Goal: Obtain resource: Download file/media

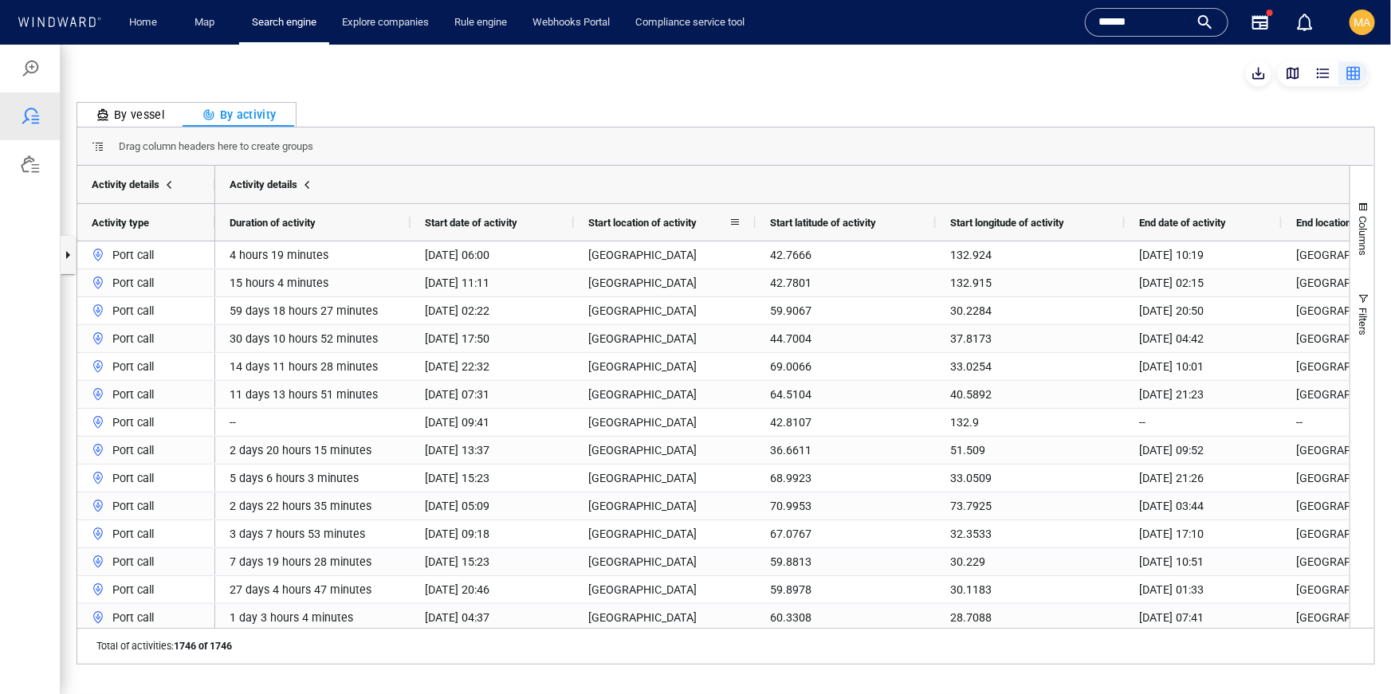
scroll to position [0, 58]
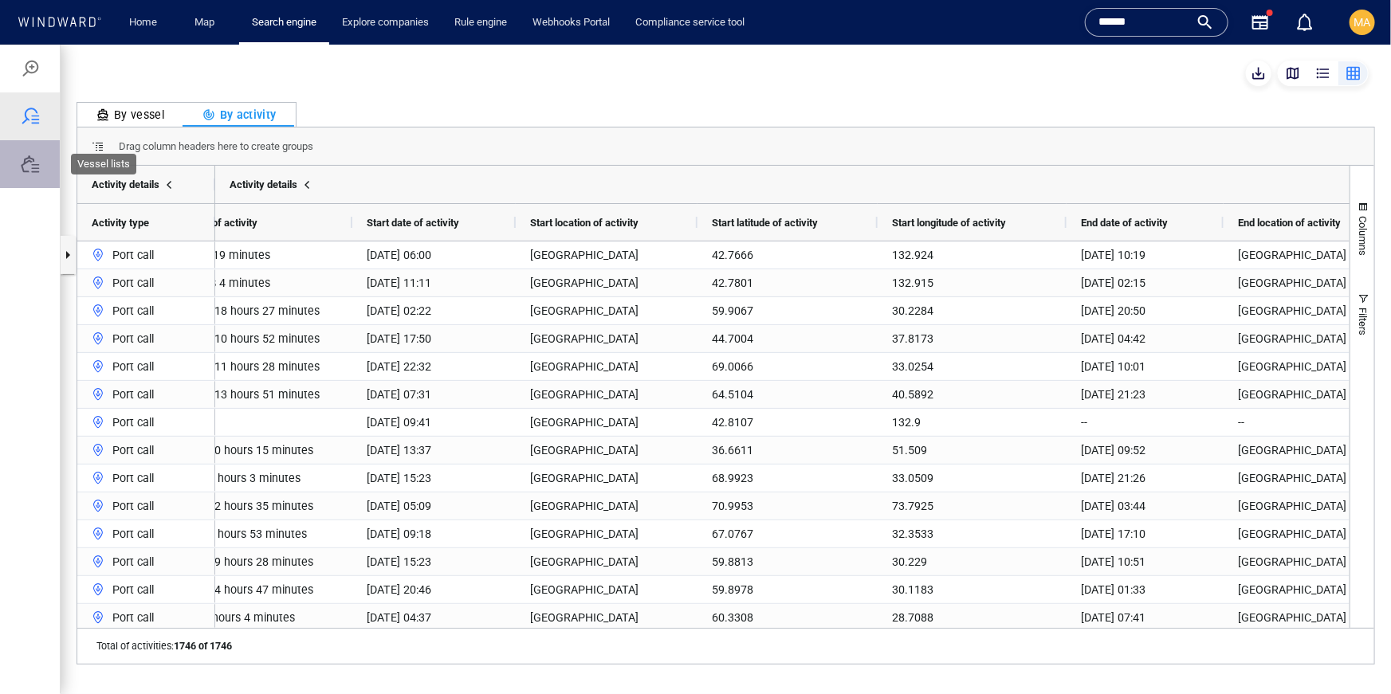
click at [25, 161] on div at bounding box center [30, 163] width 19 height 19
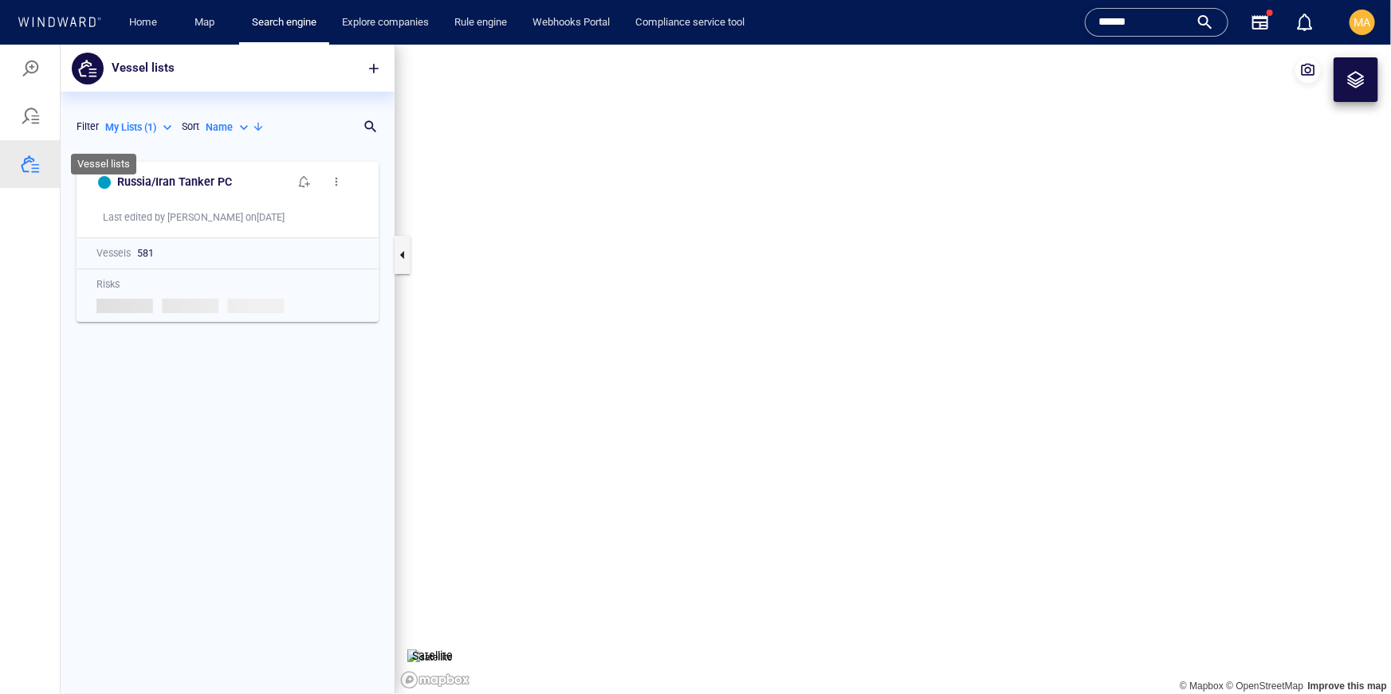
scroll to position [540, 334]
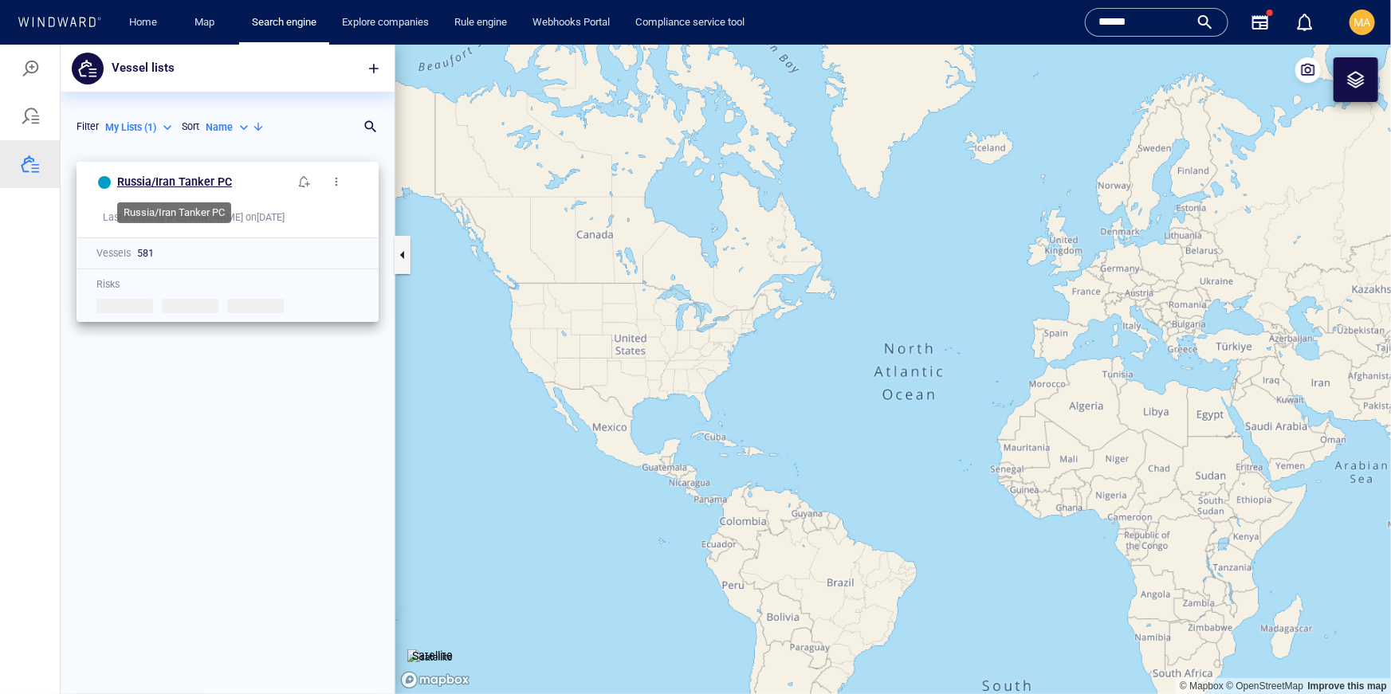
click at [209, 180] on h6 "Russia/Iran Tanker PC" at bounding box center [174, 181] width 115 height 20
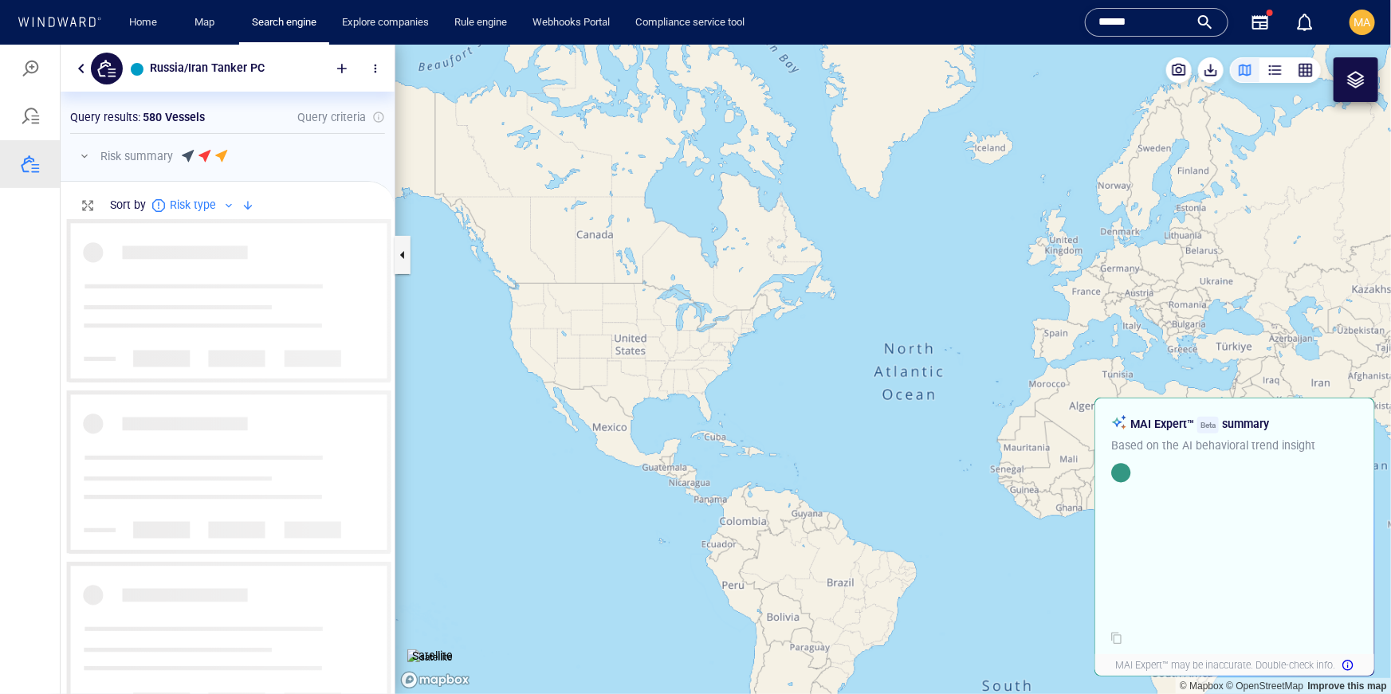
scroll to position [474, 334]
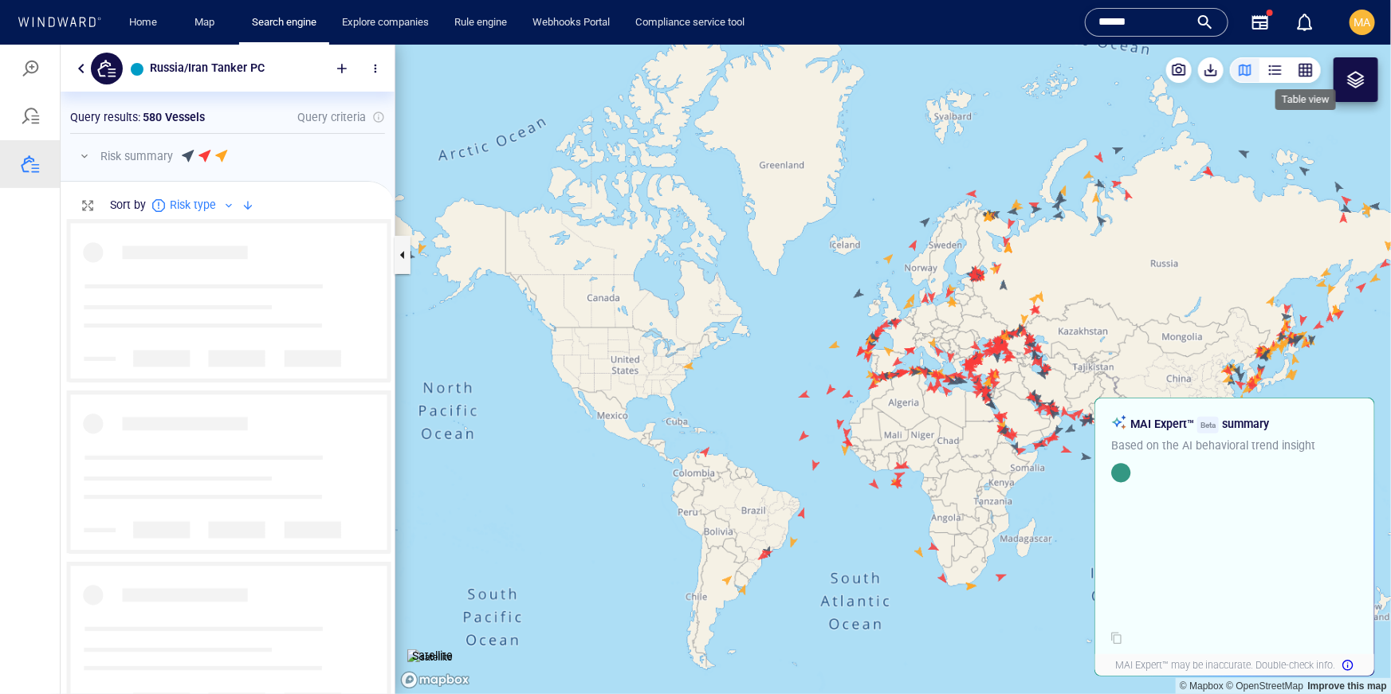
click at [1307, 69] on div "button" at bounding box center [1305, 69] width 16 height 16
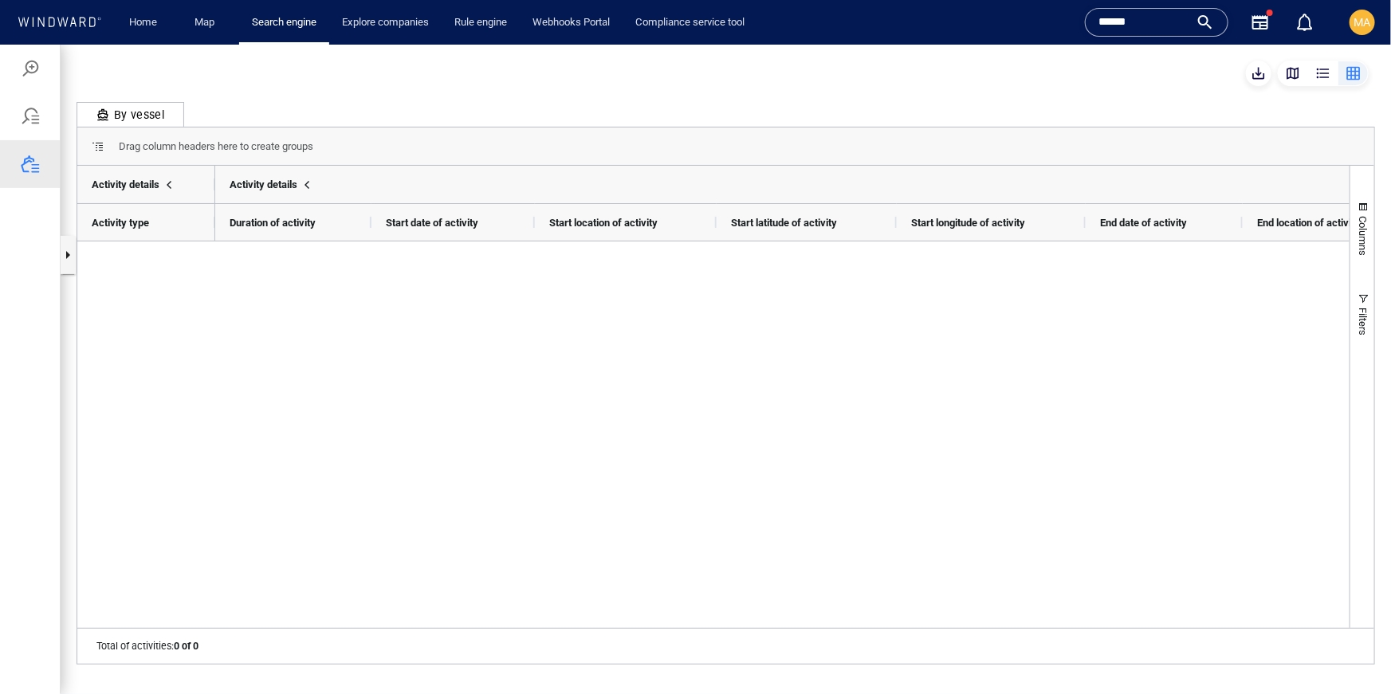
click at [155, 120] on div "By vessel" at bounding box center [130, 113] width 68 height 19
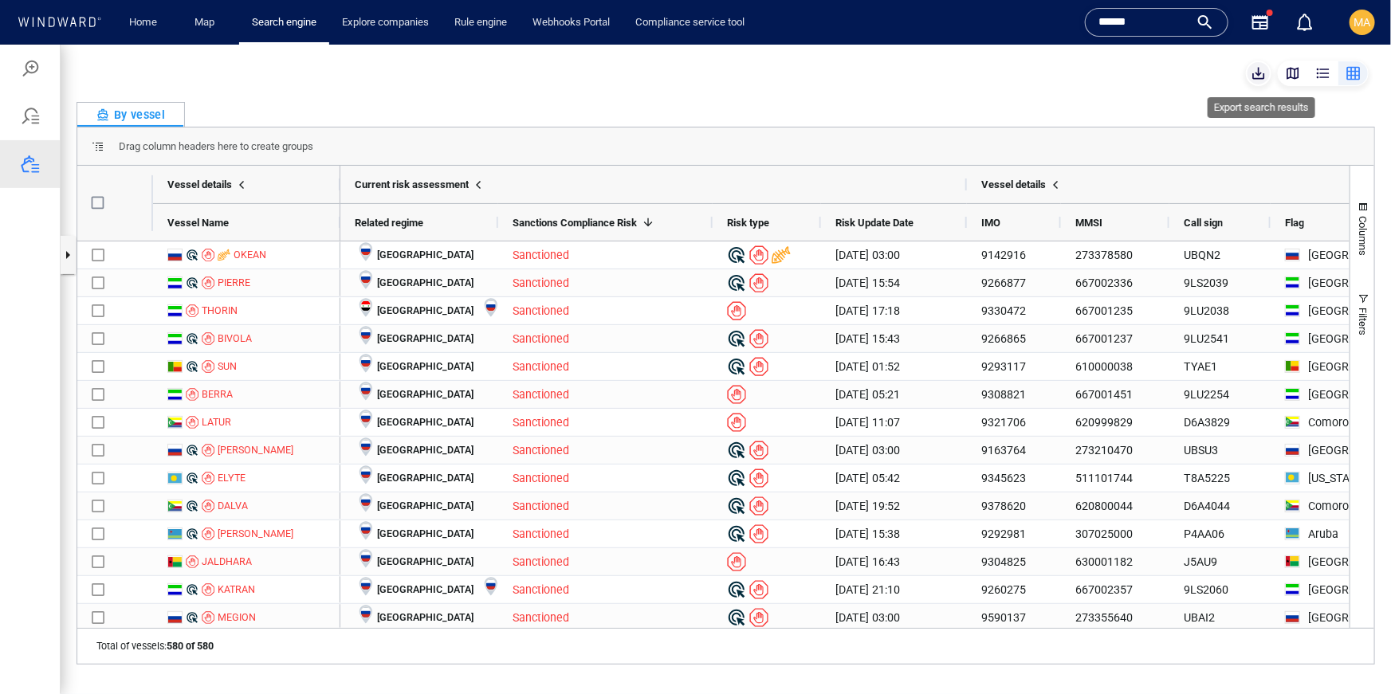
click at [1254, 72] on span "button" at bounding box center [1258, 73] width 16 height 16
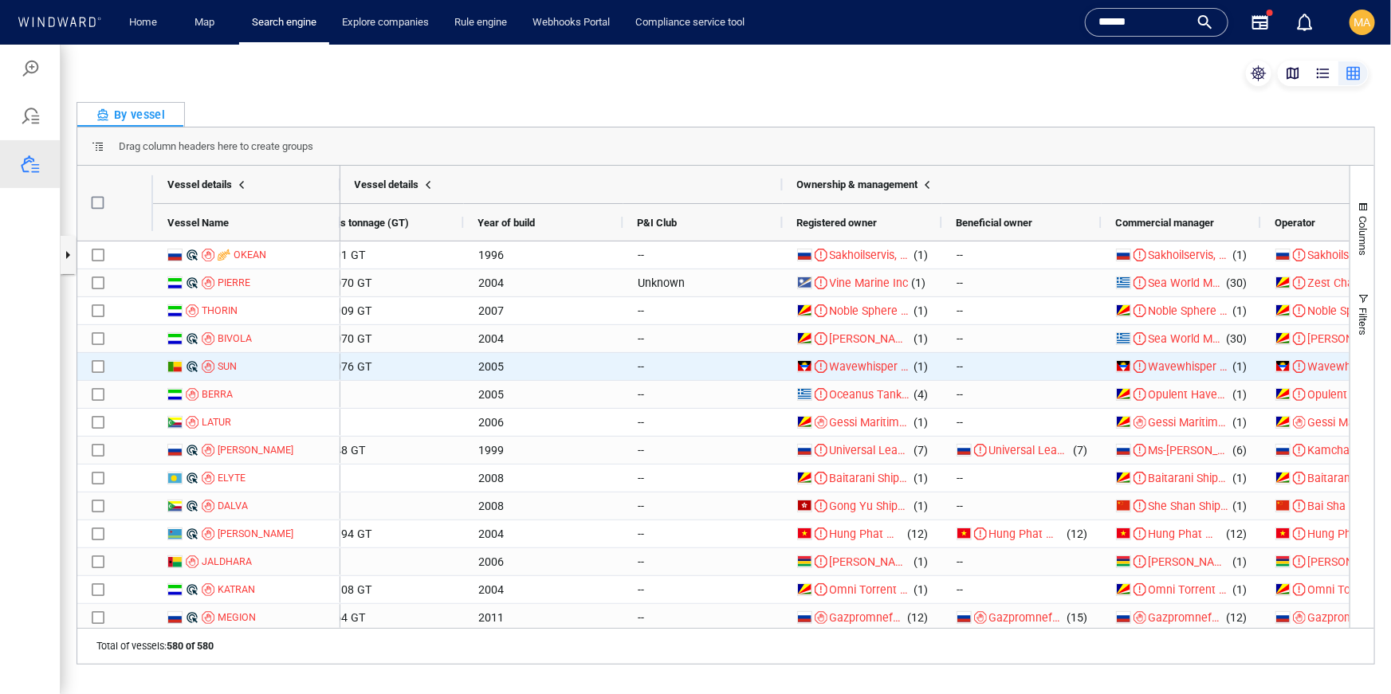
scroll to position [0, 1754]
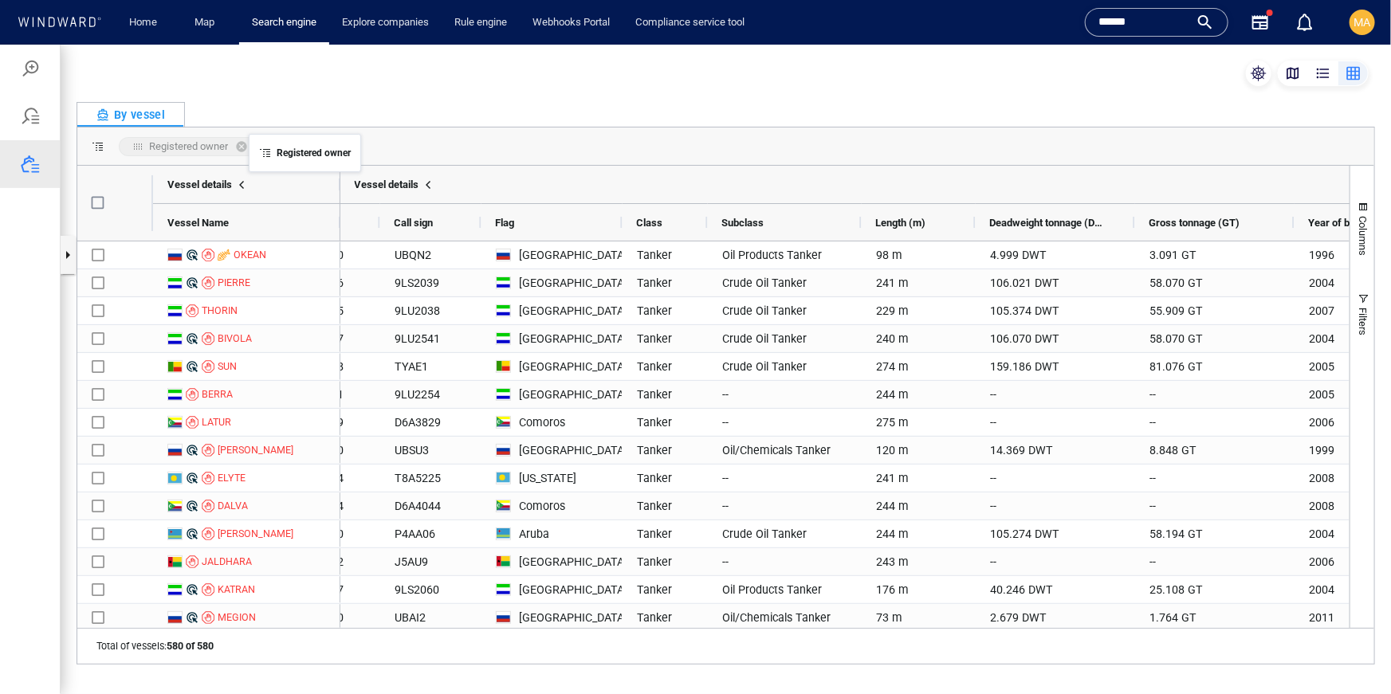
drag, startPoint x: 716, startPoint y: 218, endPoint x: 257, endPoint y: 143, distance: 465.2
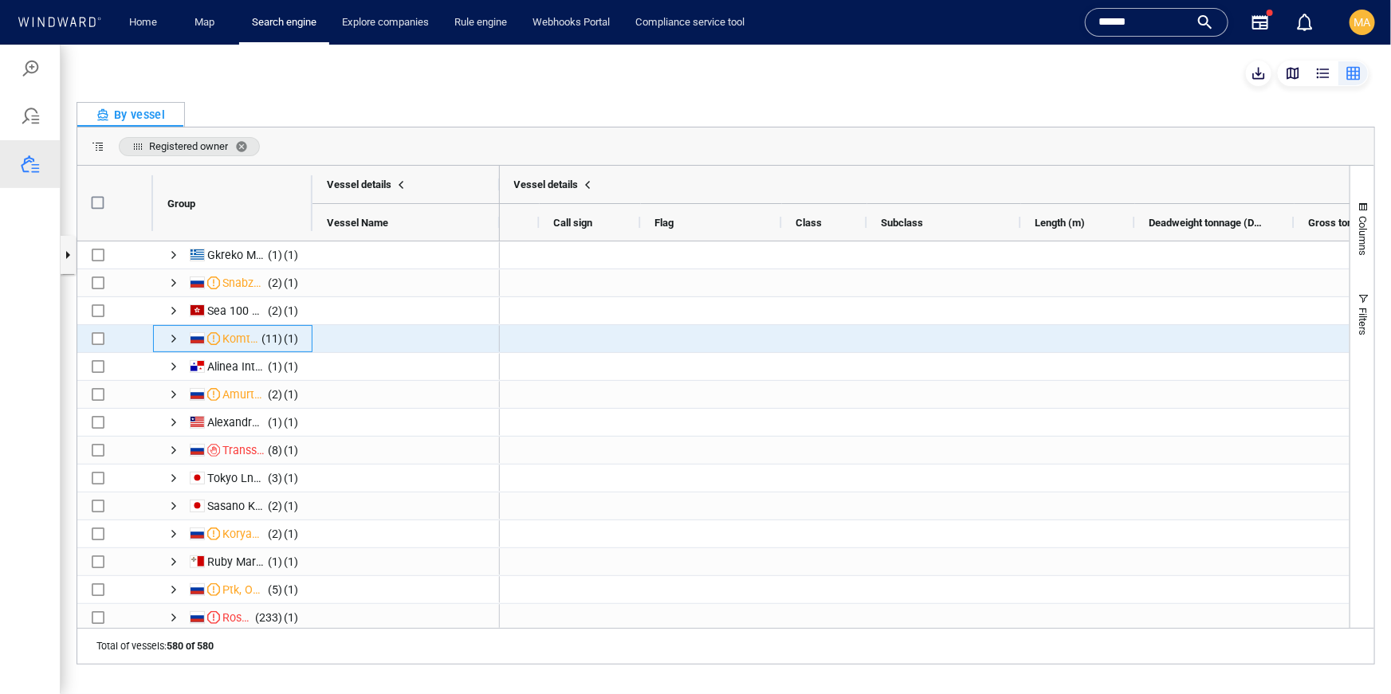
click at [181, 338] on span "Komtreyd Ltd. (11) (1)" at bounding box center [232, 338] width 131 height 28
click at [167, 336] on span "Press SPACE to select this row." at bounding box center [173, 338] width 13 height 13
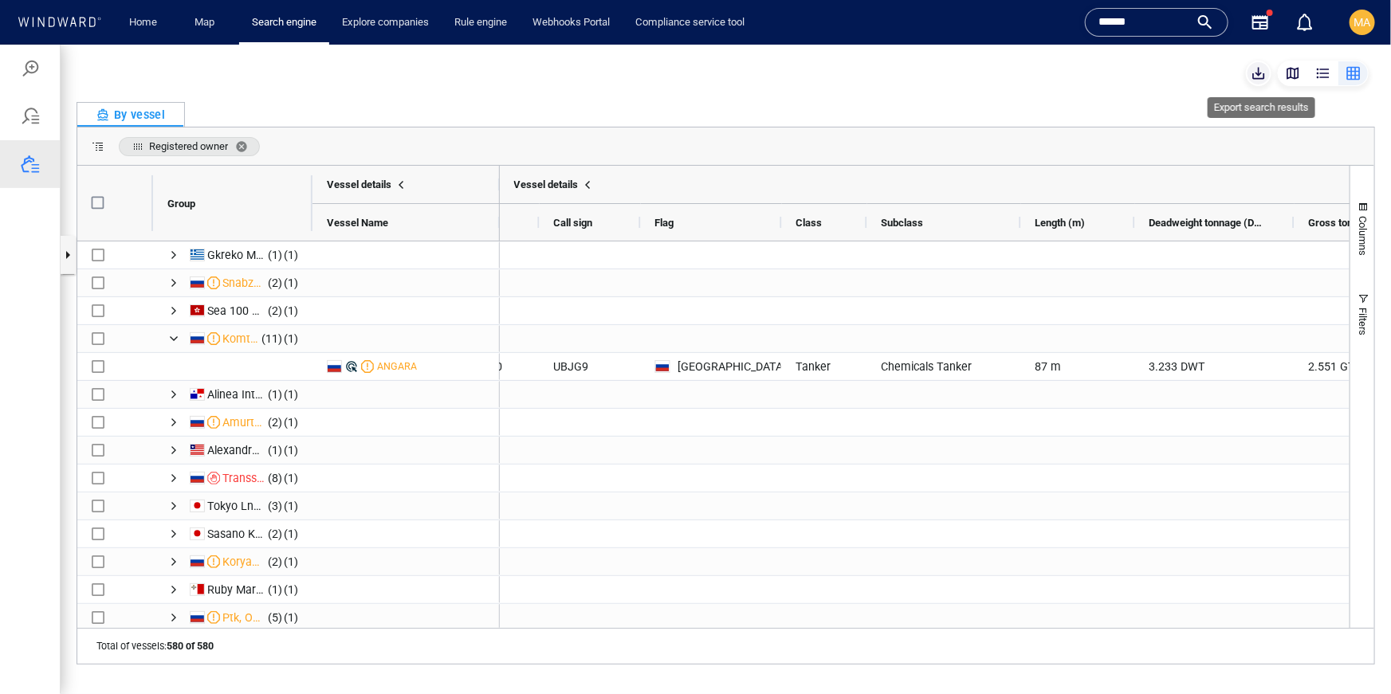
click at [1264, 73] on span "button" at bounding box center [1258, 73] width 16 height 16
click at [1262, 73] on div "button" at bounding box center [1258, 72] width 19 height 19
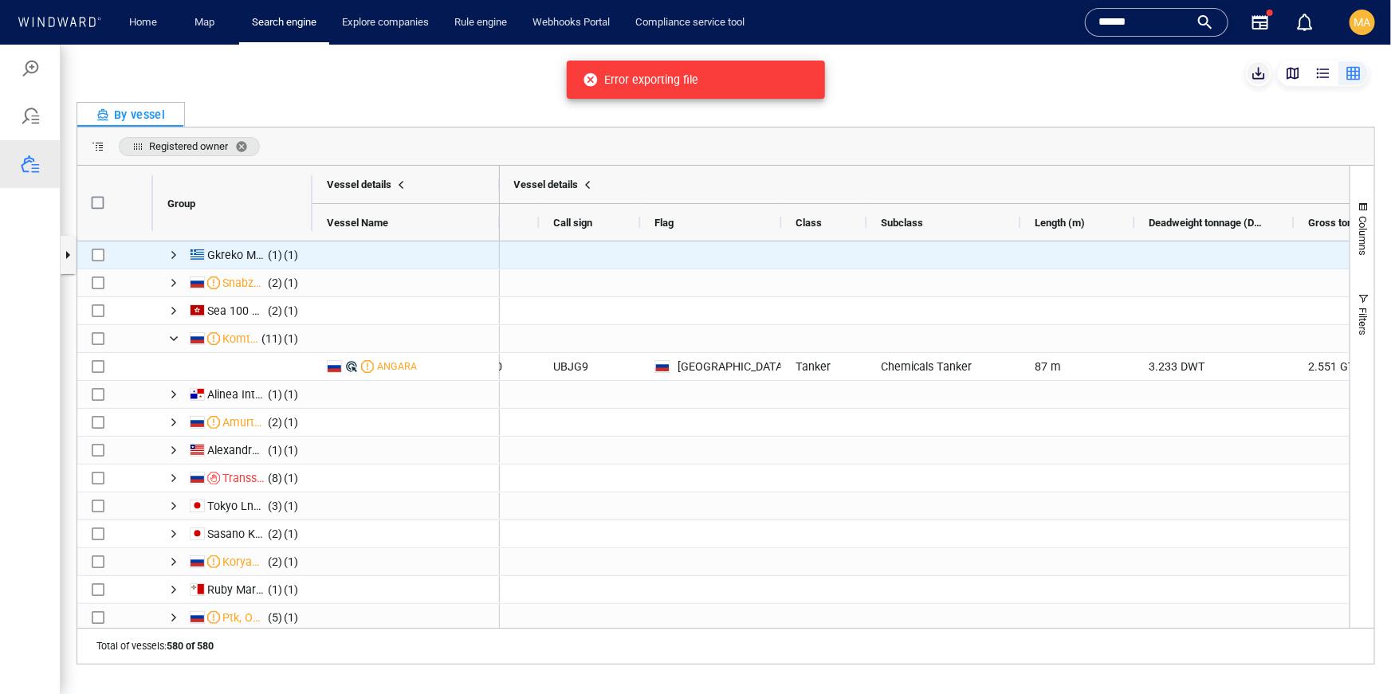
click at [98, 262] on div "Press SPACE to select this row." at bounding box center [98, 255] width 13 height 28
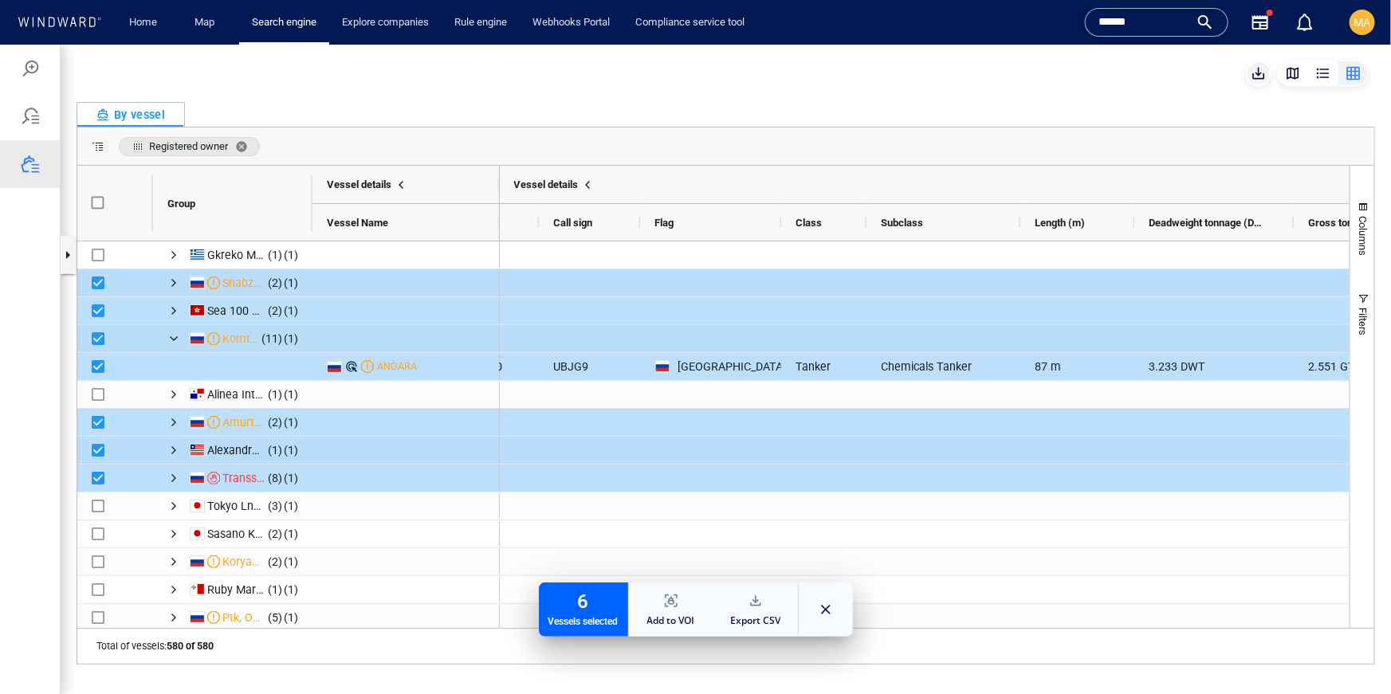
click at [771, 606] on button "Export CSV" at bounding box center [755, 609] width 78 height 48
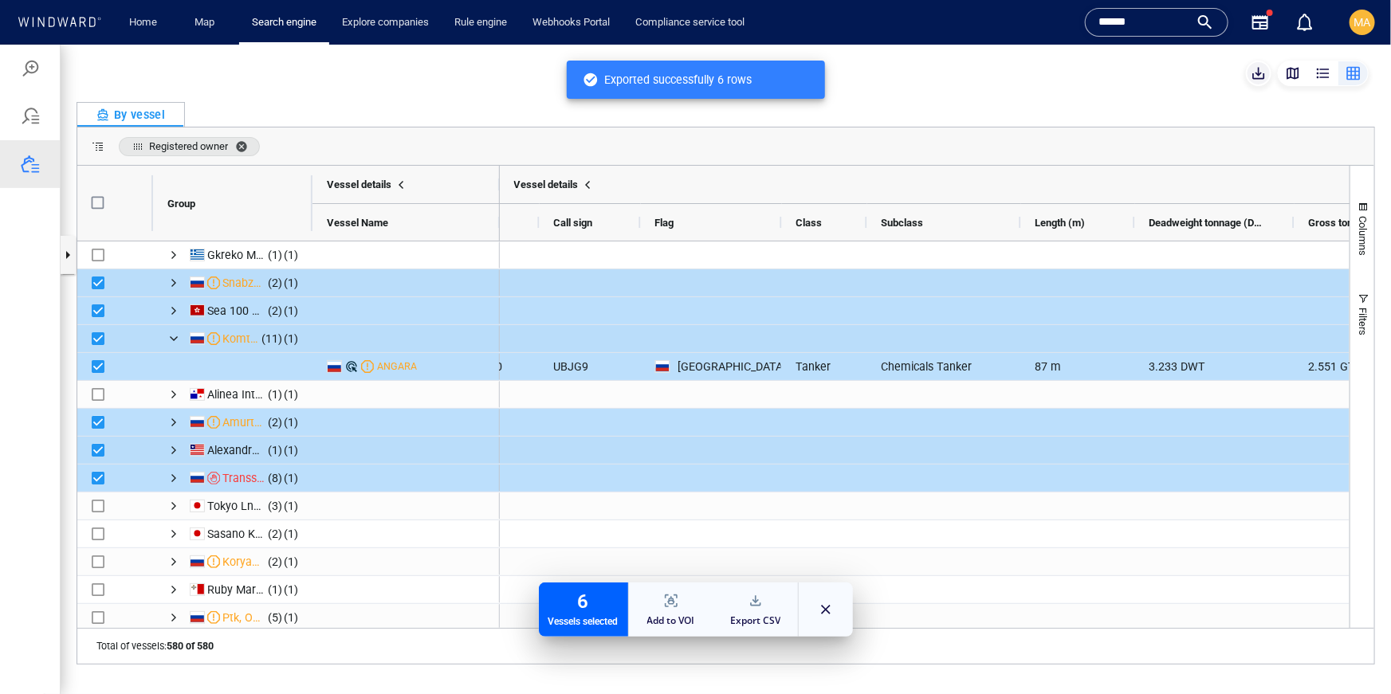
click at [245, 147] on span "Registered owner. Press ENTER to sort. Press DELETE to remove" at bounding box center [244, 145] width 19 height 13
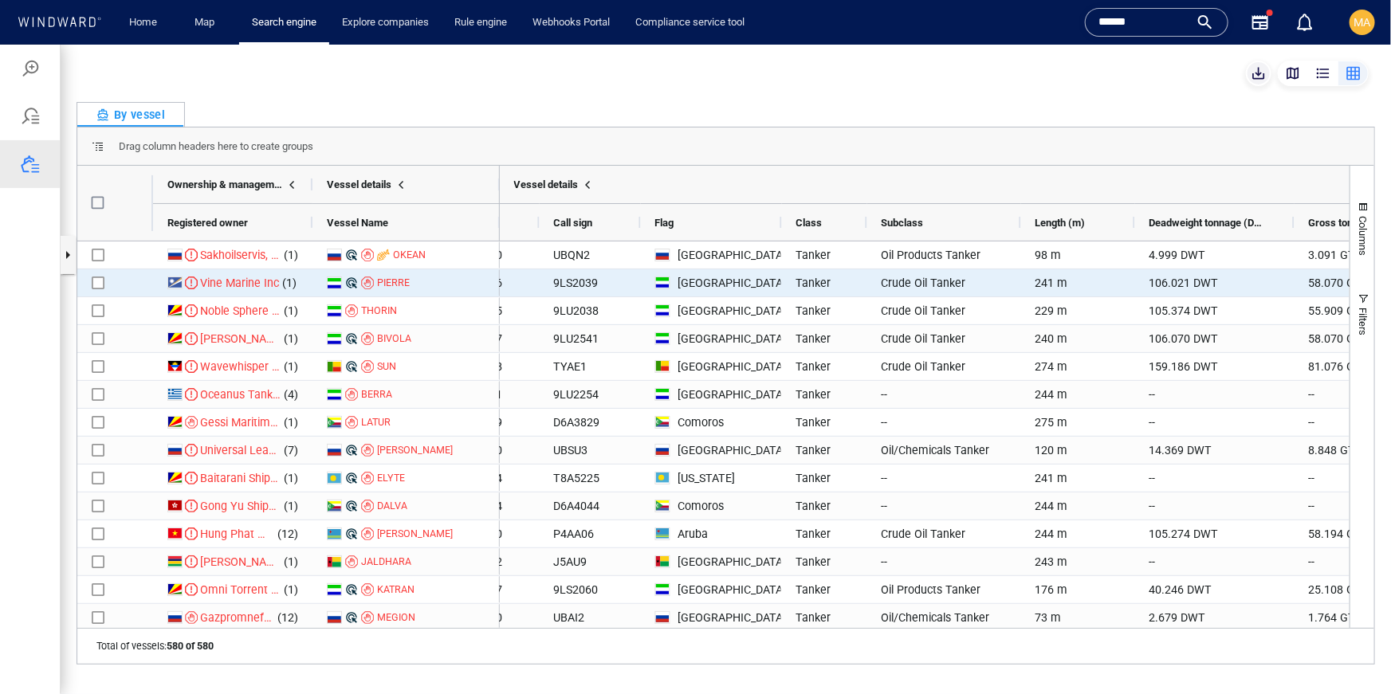
click at [92, 289] on div "Press SPACE to select this row." at bounding box center [98, 283] width 13 height 28
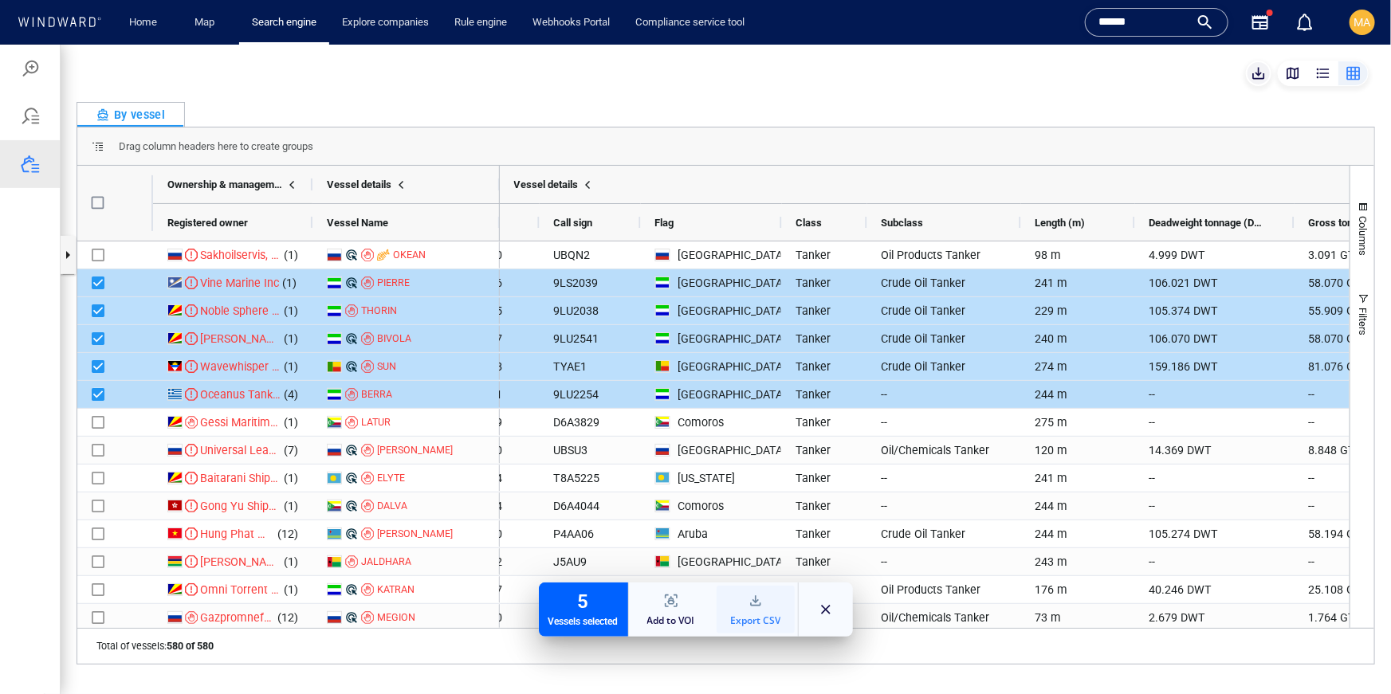
click at [737, 617] on div "Export CSV" at bounding box center [755, 620] width 50 height 12
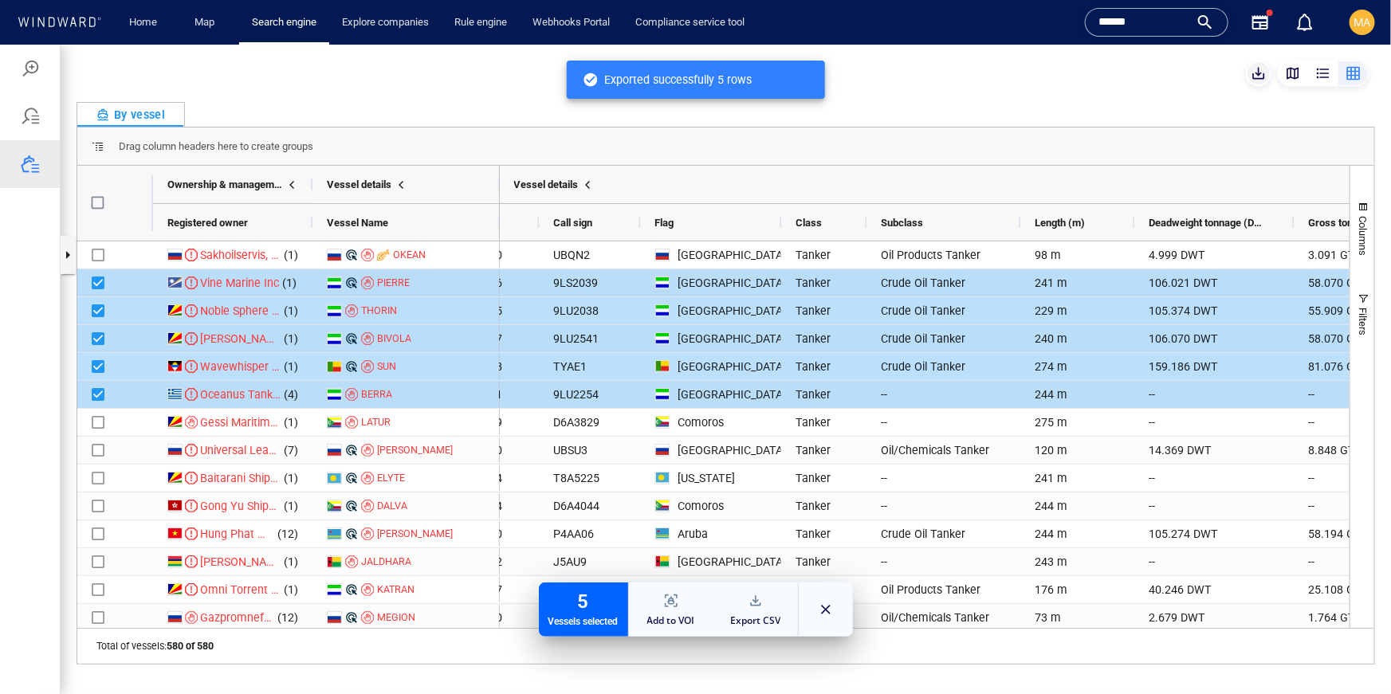
click at [214, 116] on div "By vessel" at bounding box center [726, 113] width 1298 height 25
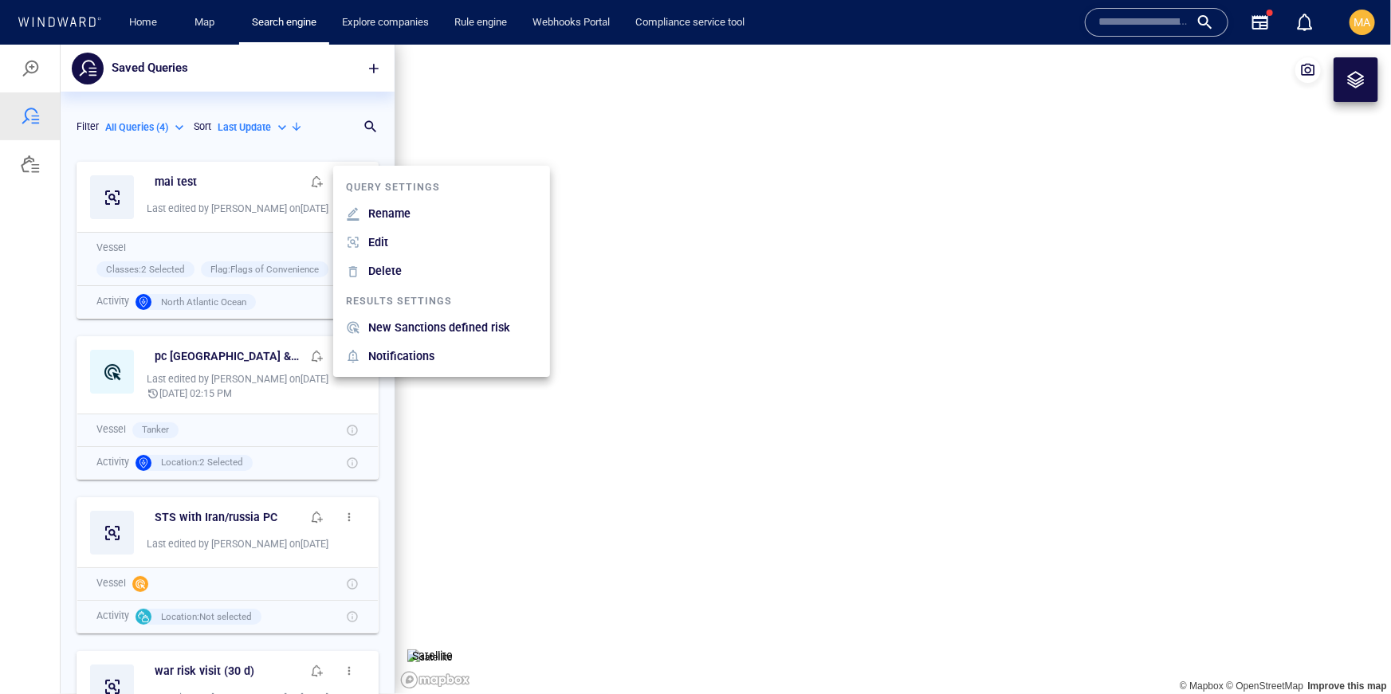
scroll to position [540, 334]
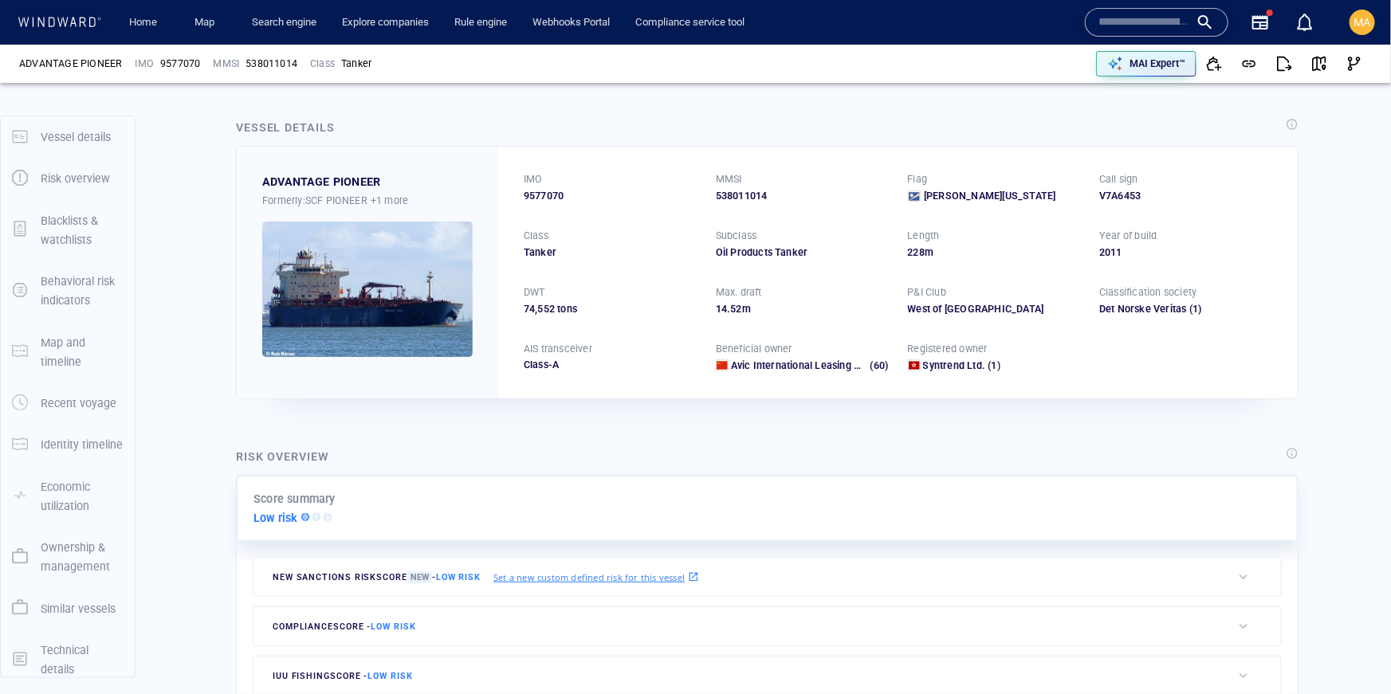
scroll to position [93, 0]
